Goal: Transaction & Acquisition: Purchase product/service

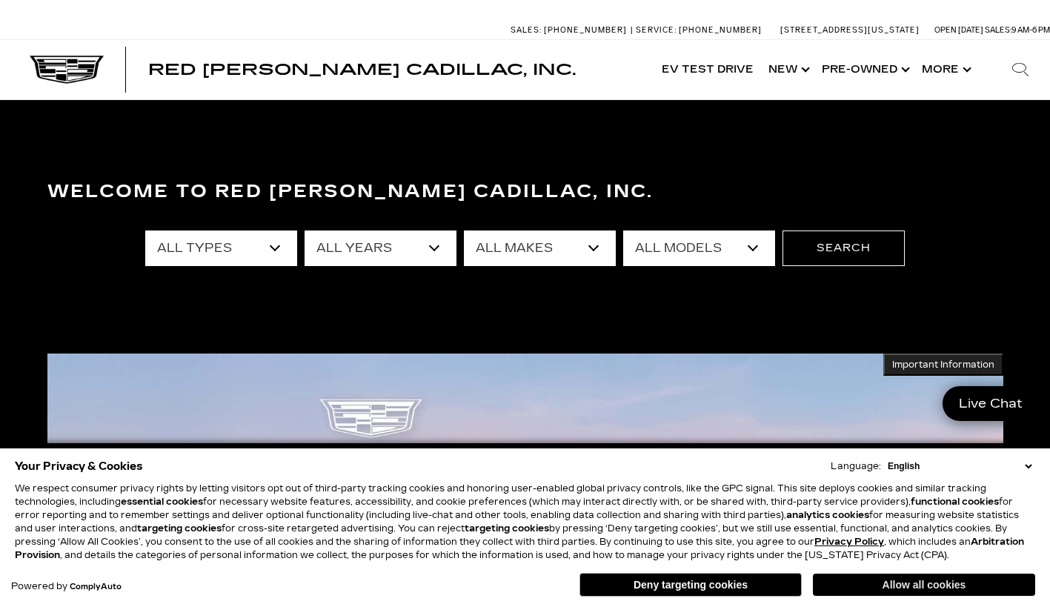
click at [921, 583] on button "Allow all cookies" at bounding box center [924, 584] width 222 height 22
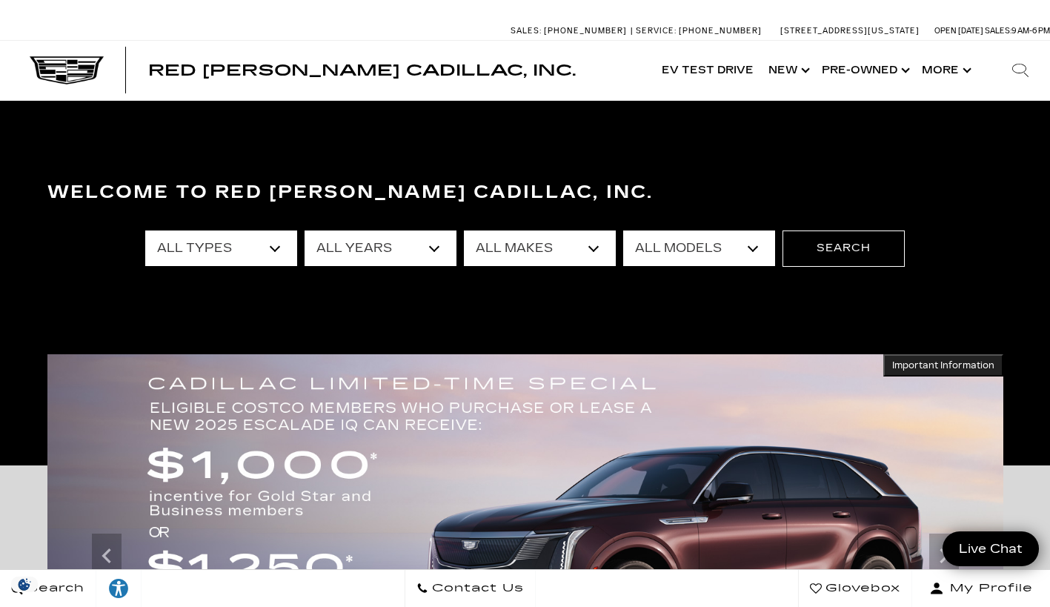
click at [437, 249] on select "All Years 2026 2025 2024 2023 2022 2021 2020 2019 2018 2016 2015 2014 2008" at bounding box center [380, 248] width 152 height 36
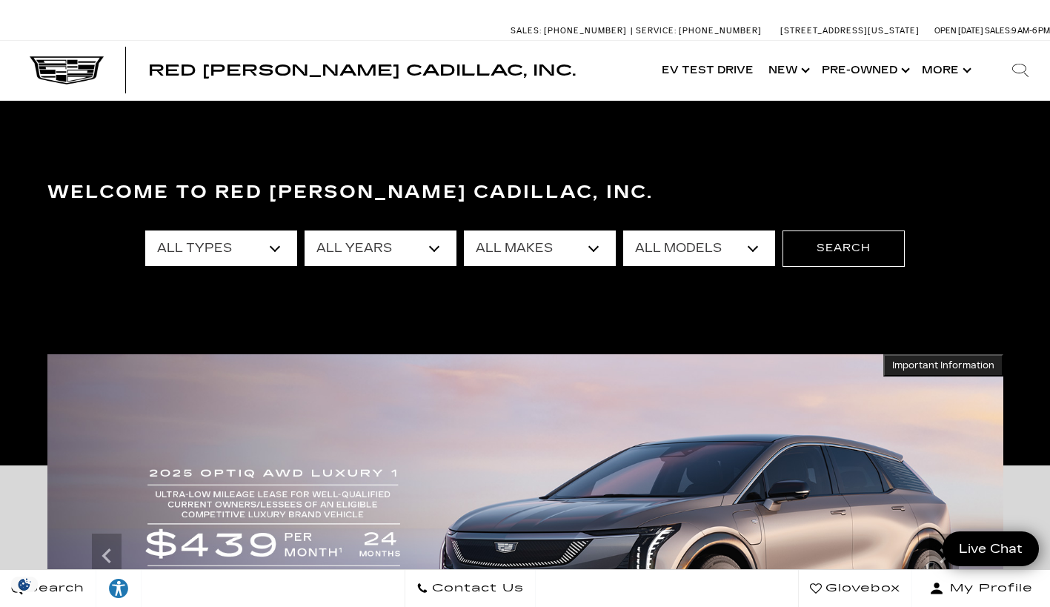
select select "2015"
click at [304, 230] on select "All Years 2026 2025 2024 2023 2022 2021 2020 2019 2018 2016 2015 2014 2008" at bounding box center [380, 248] width 152 height 36
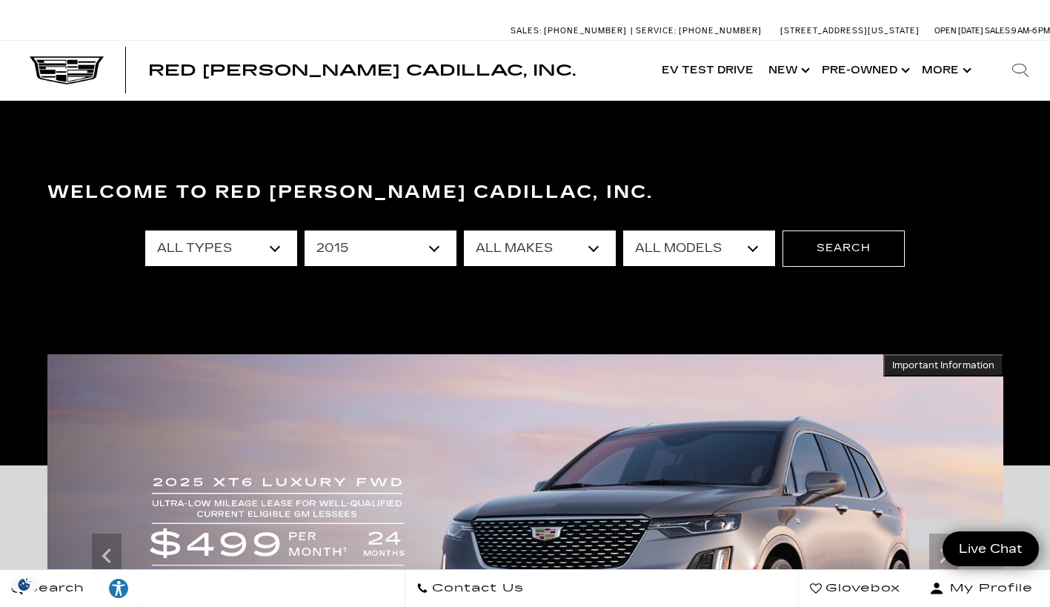
click at [279, 244] on select "All Types Used" at bounding box center [221, 248] width 152 height 36
select select "Used"
click at [145, 230] on select "All Types Used" at bounding box center [221, 248] width 152 height 36
click at [593, 258] on select "All Makes Subaru" at bounding box center [540, 248] width 152 height 36
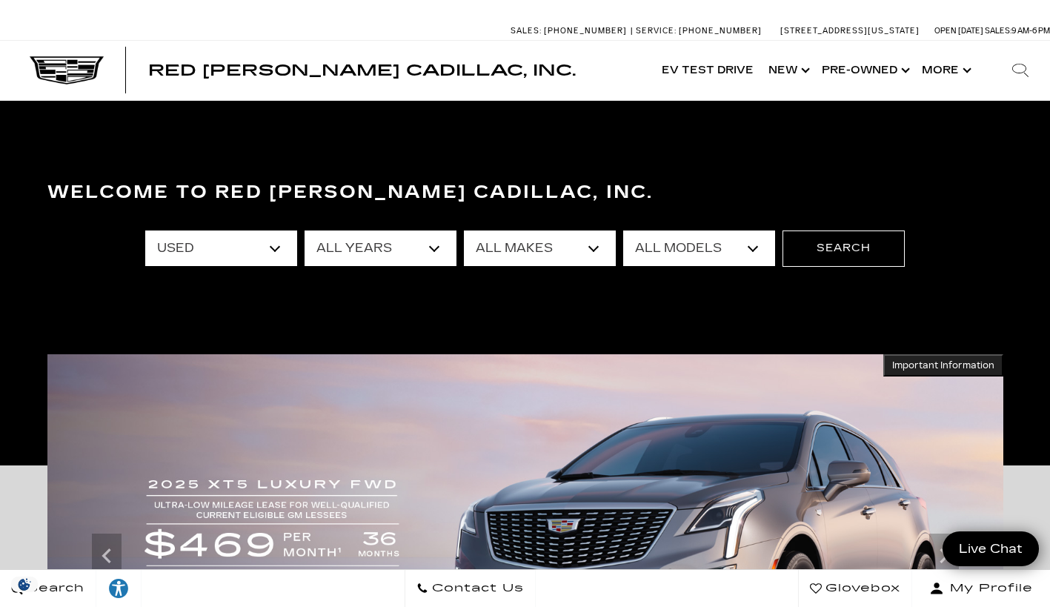
click at [464, 230] on select "All Makes Subaru" at bounding box center [540, 248] width 152 height 36
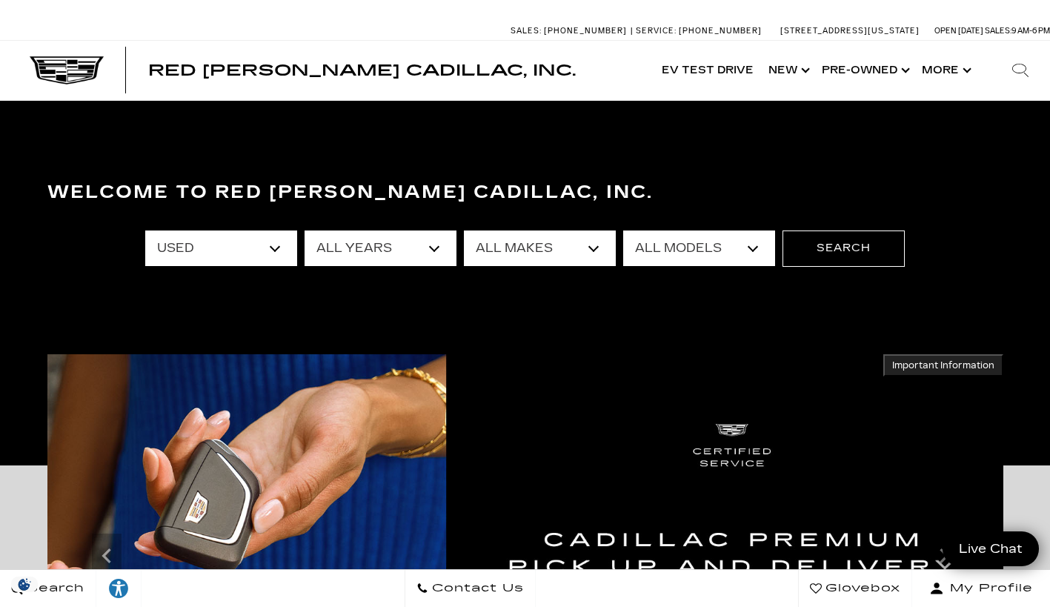
click at [751, 247] on select "All Models Legacy" at bounding box center [699, 248] width 152 height 36
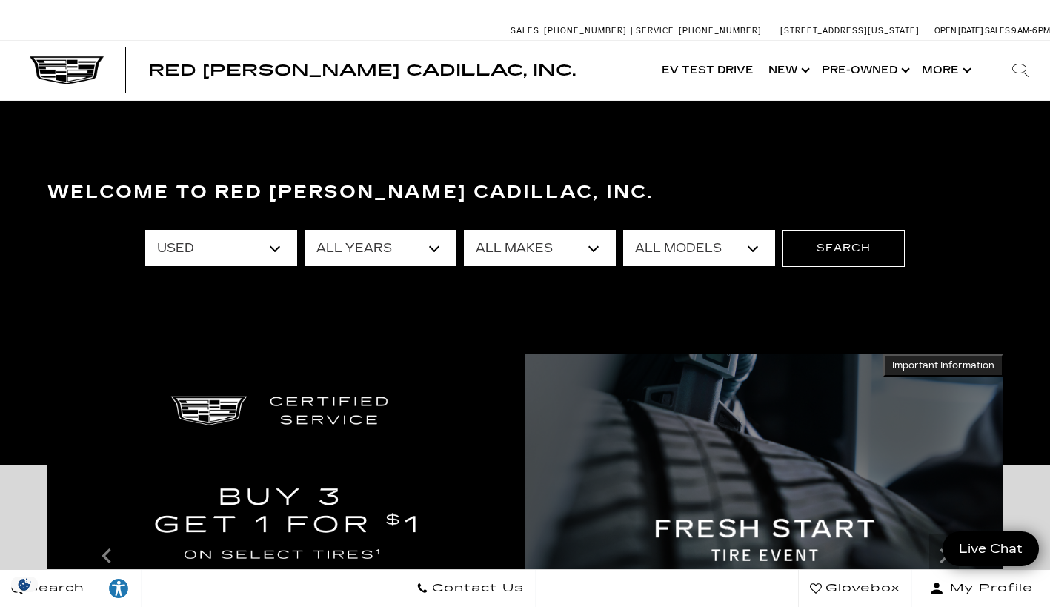
click at [623, 230] on select "All Models Legacy" at bounding box center [699, 248] width 152 height 36
click at [860, 250] on button "Search" at bounding box center [843, 248] width 122 height 36
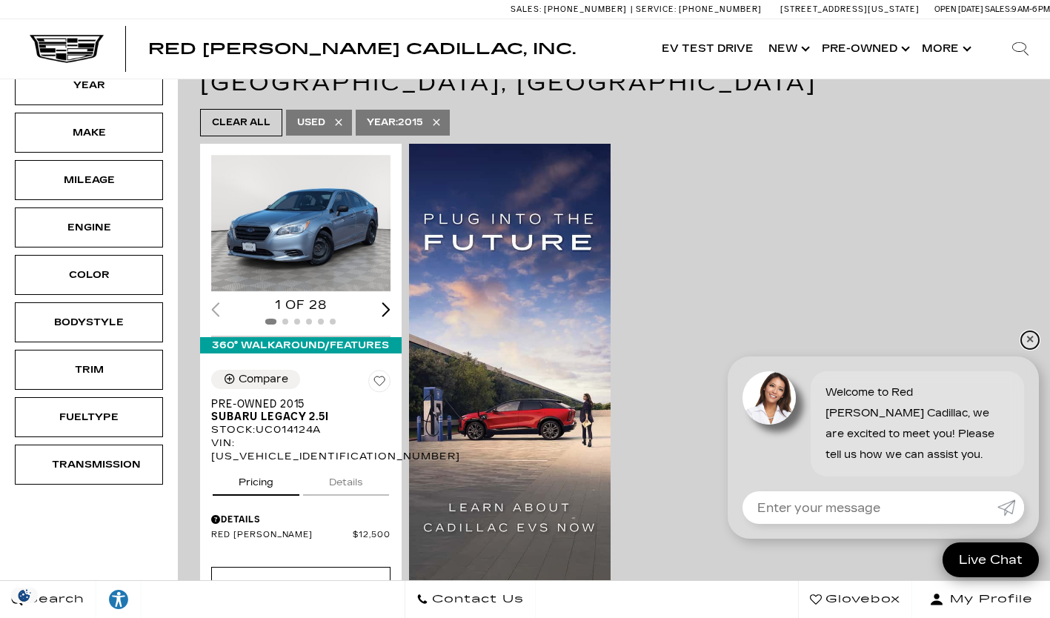
click at [1027, 339] on link "✕" at bounding box center [1030, 340] width 18 height 18
